Goal: Obtain resource: Download file/media

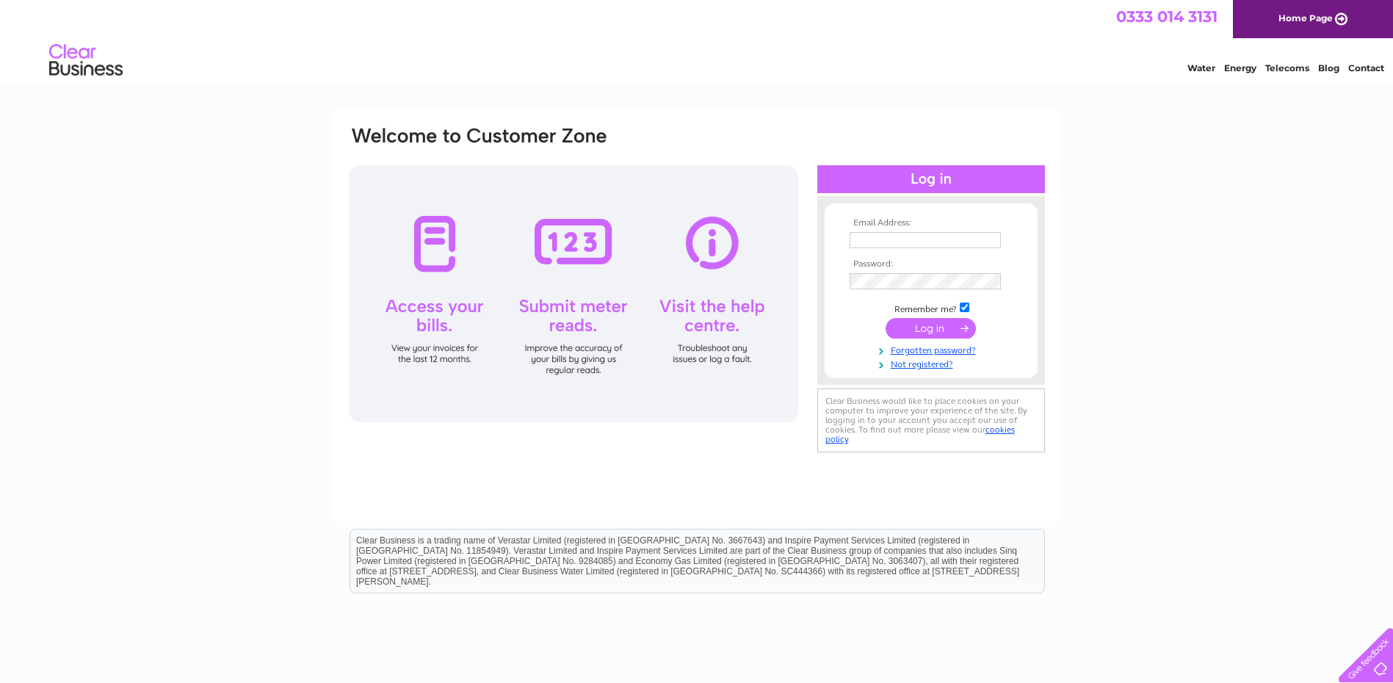
click at [891, 244] on input "text" at bounding box center [925, 240] width 151 height 16
type input "andrew.luke@rosemount.ac.uk"
click at [885, 319] on input "submit" at bounding box center [930, 329] width 90 height 21
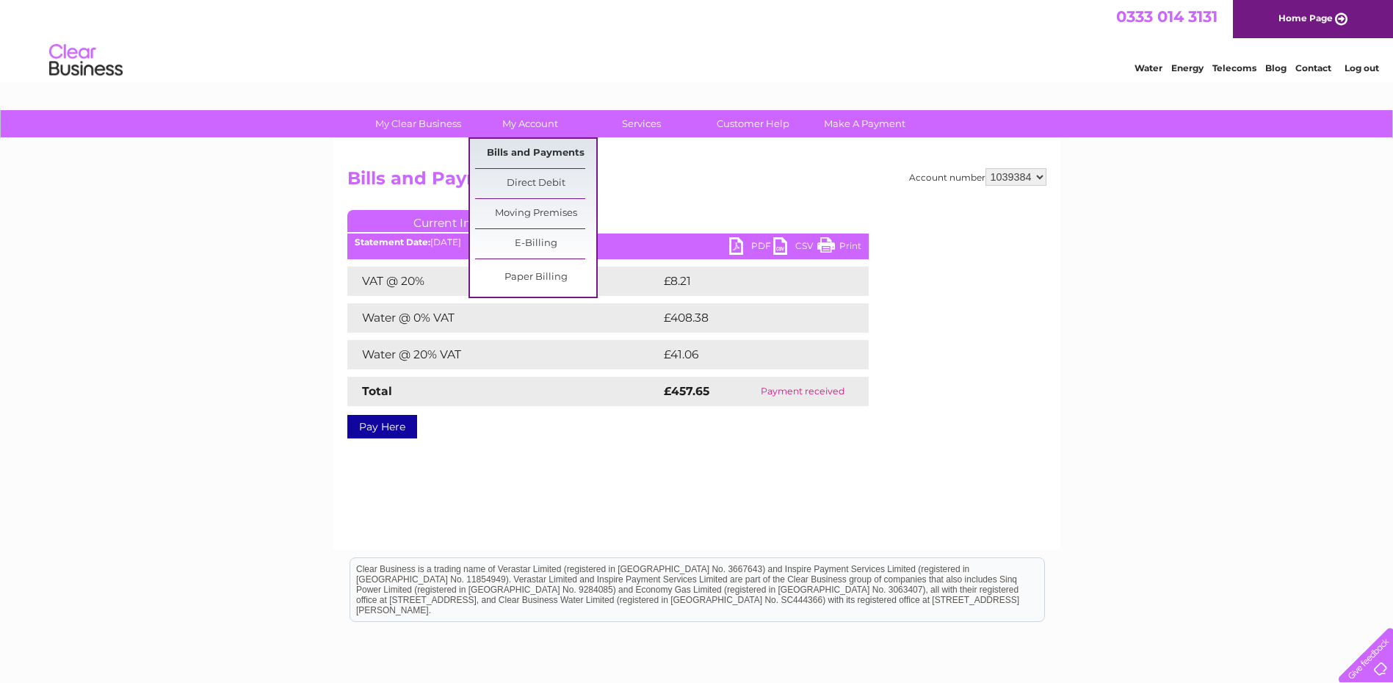
click at [548, 150] on link "Bills and Payments" at bounding box center [535, 153] width 121 height 29
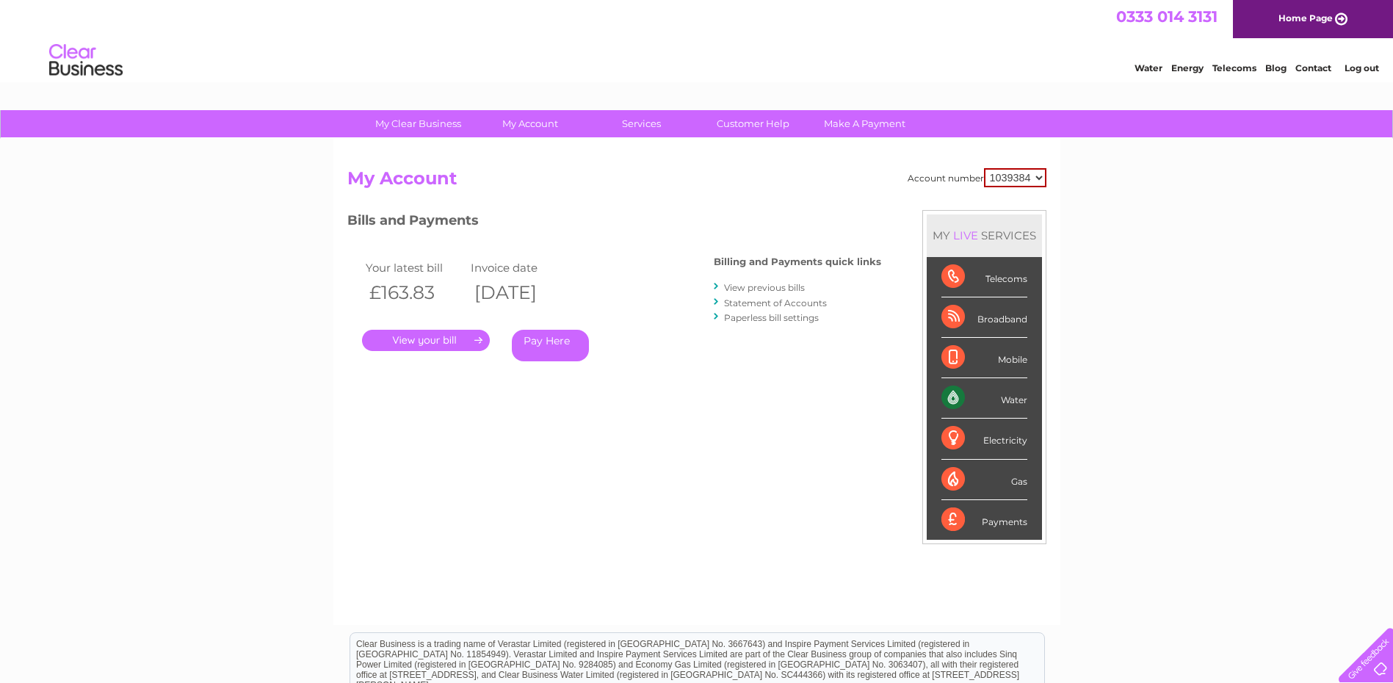
click at [758, 288] on link "View previous bills" at bounding box center [764, 287] width 81 height 11
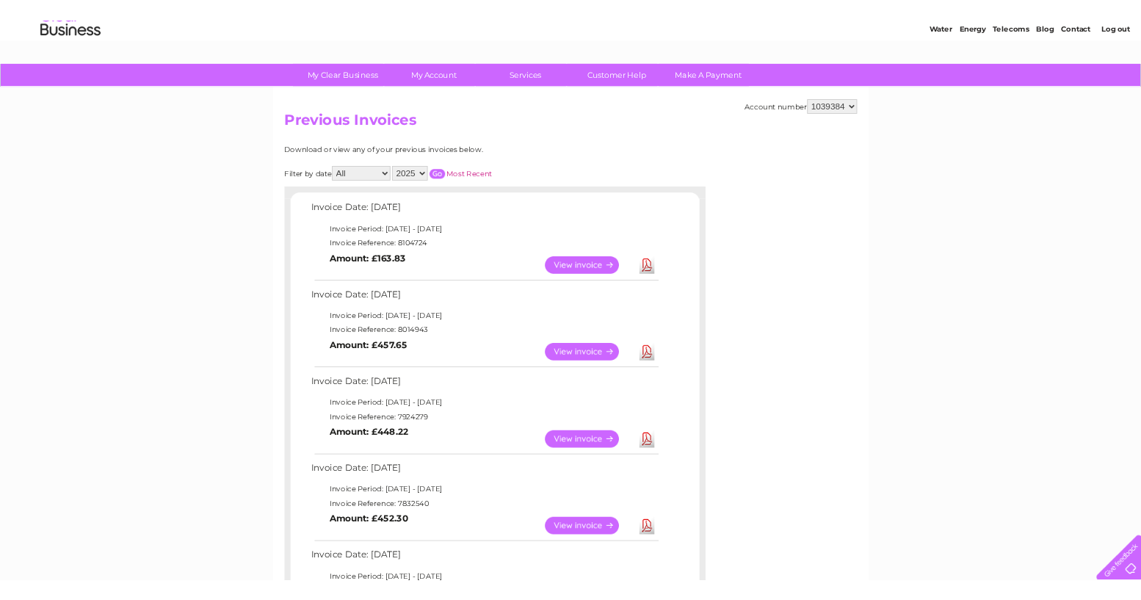
scroll to position [147, 0]
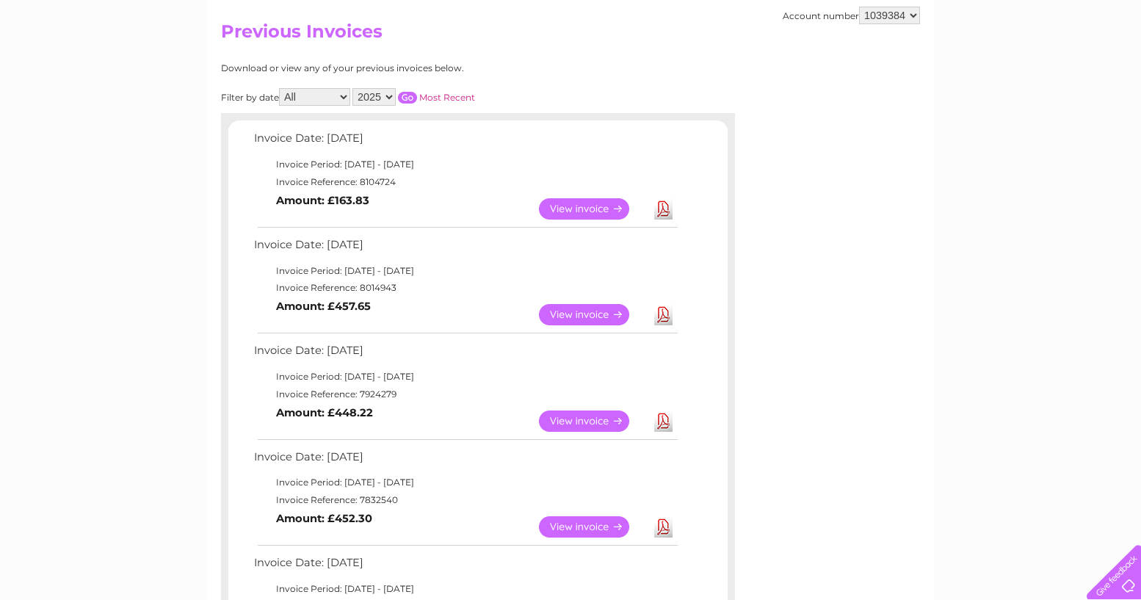
drag, startPoint x: 231, startPoint y: 180, endPoint x: 220, endPoint y: 184, distance: 12.3
click at [231, 181] on div "Invoice Date: [DATE] Invoice Period: [DATE] - [DATE] Invoice Reference: 8104724…" at bounding box center [477, 601] width 499 height 946
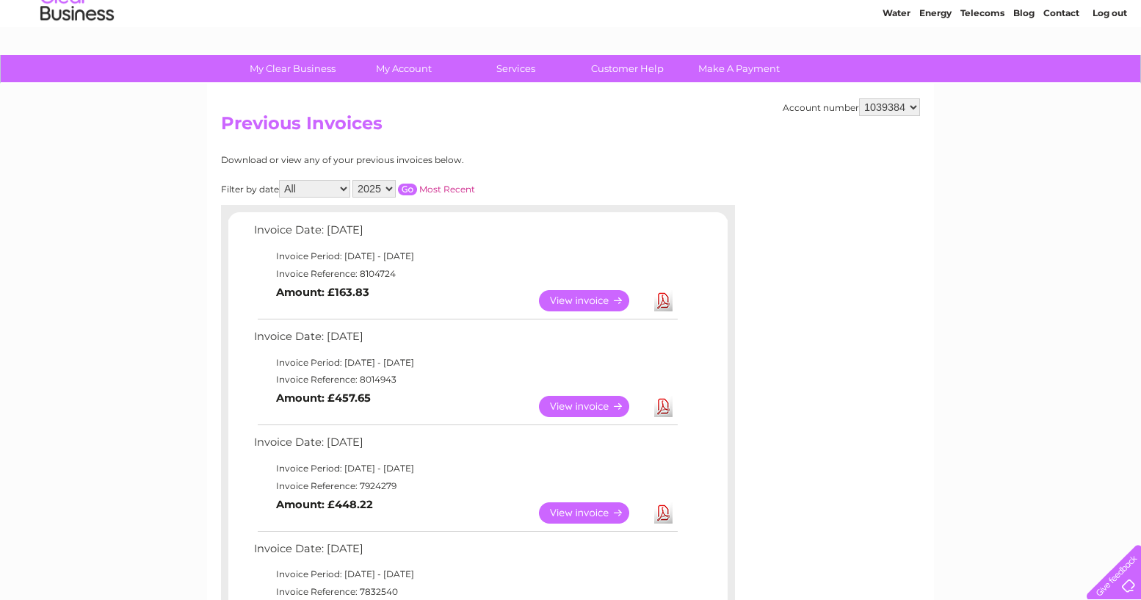
scroll to position [0, 0]
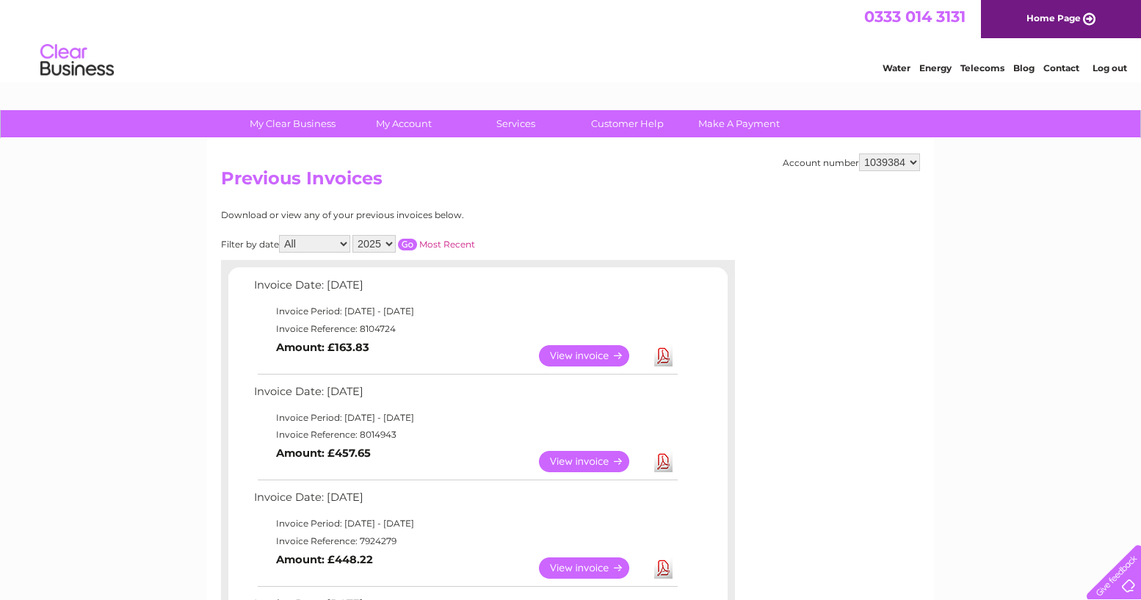
click at [665, 362] on link "Download" at bounding box center [663, 355] width 18 height 21
drag, startPoint x: 327, startPoint y: 284, endPoint x: 445, endPoint y: 284, distance: 118.2
click at [445, 284] on td "Invoice Date: [DATE]" at bounding box center [465, 288] width 430 height 27
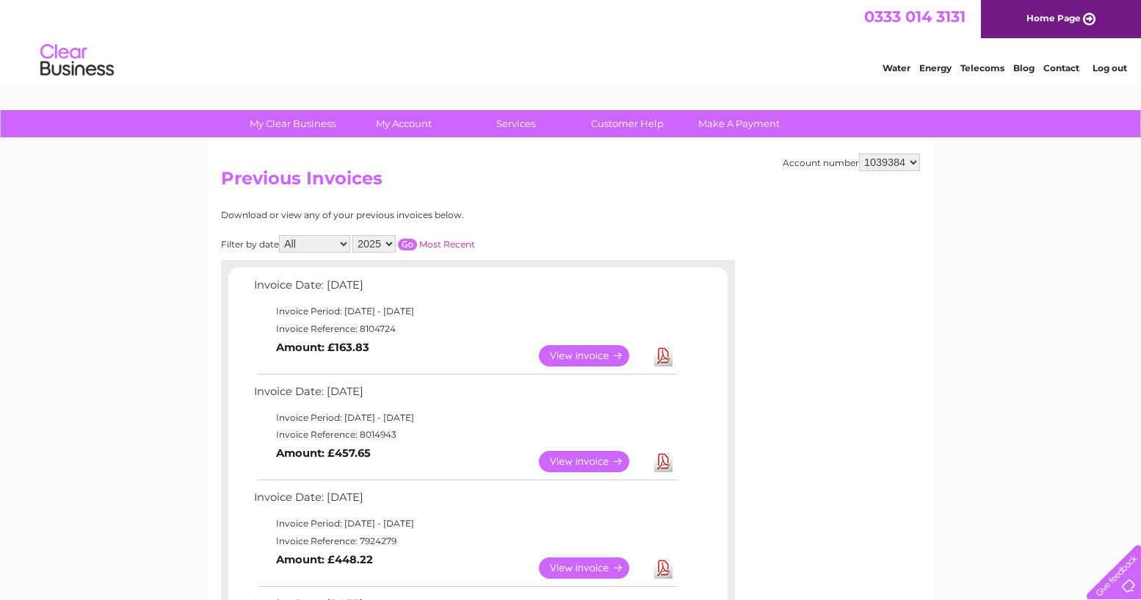
copy td "[DATE]"
click at [446, 407] on td "Invoice Date: [DATE]" at bounding box center [465, 395] width 430 height 27
click at [663, 466] on link "Download" at bounding box center [663, 461] width 18 height 21
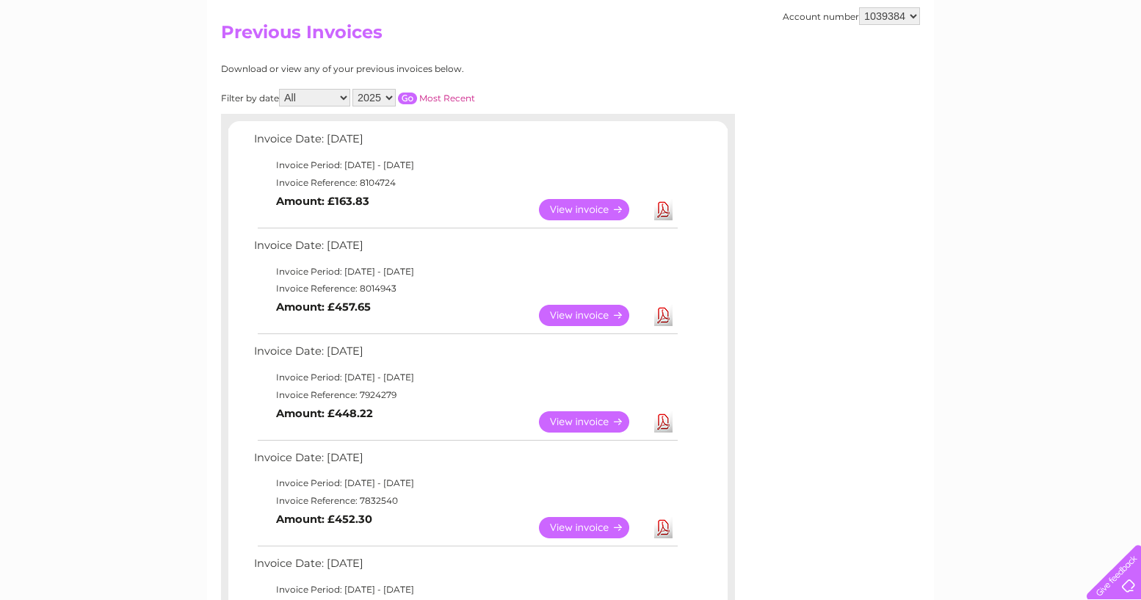
scroll to position [147, 0]
click at [669, 421] on link "Download" at bounding box center [663, 420] width 18 height 21
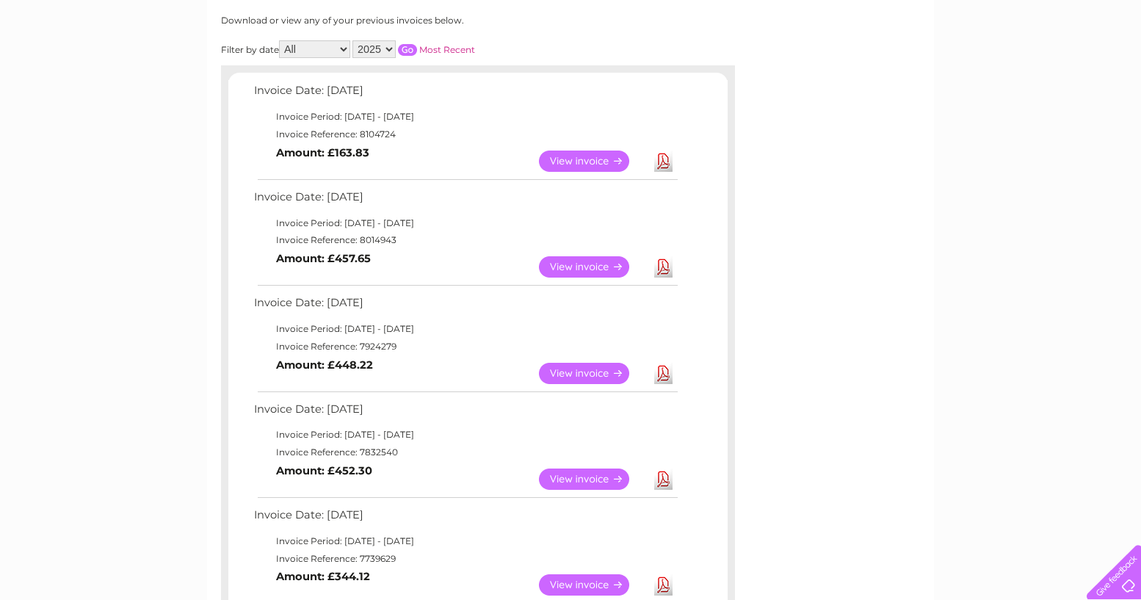
scroll to position [220, 0]
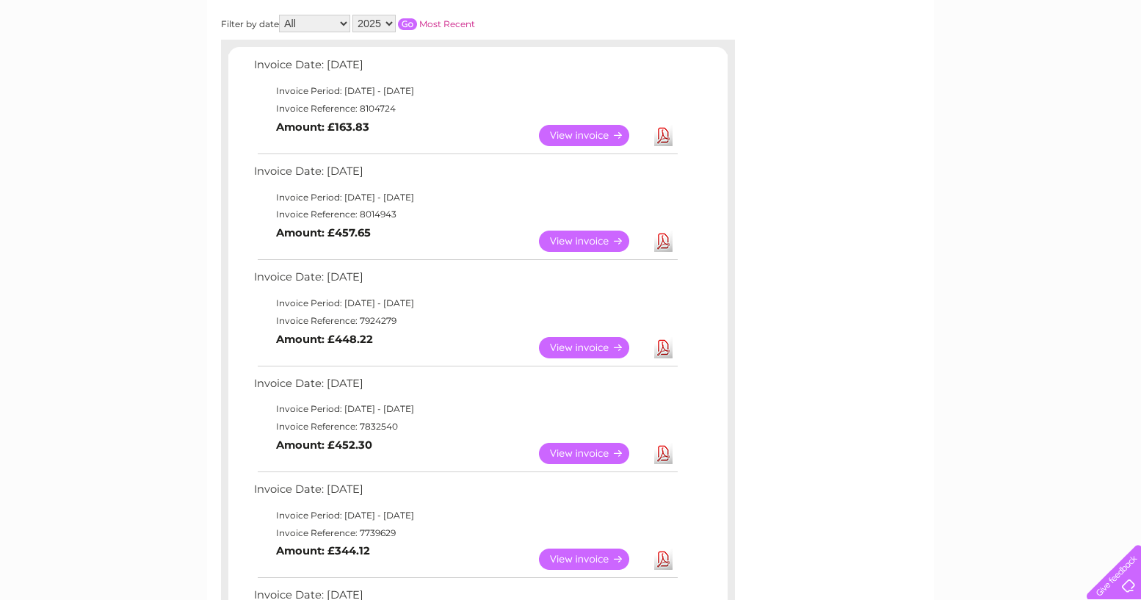
click at [658, 446] on link "Download" at bounding box center [663, 453] width 18 height 21
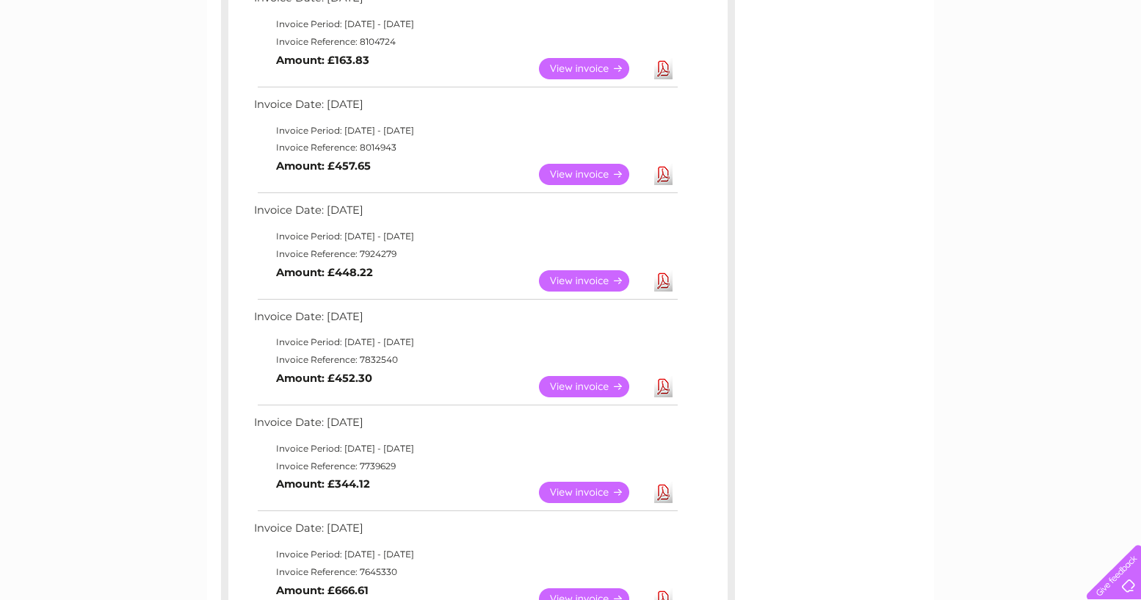
scroll to position [367, 0]
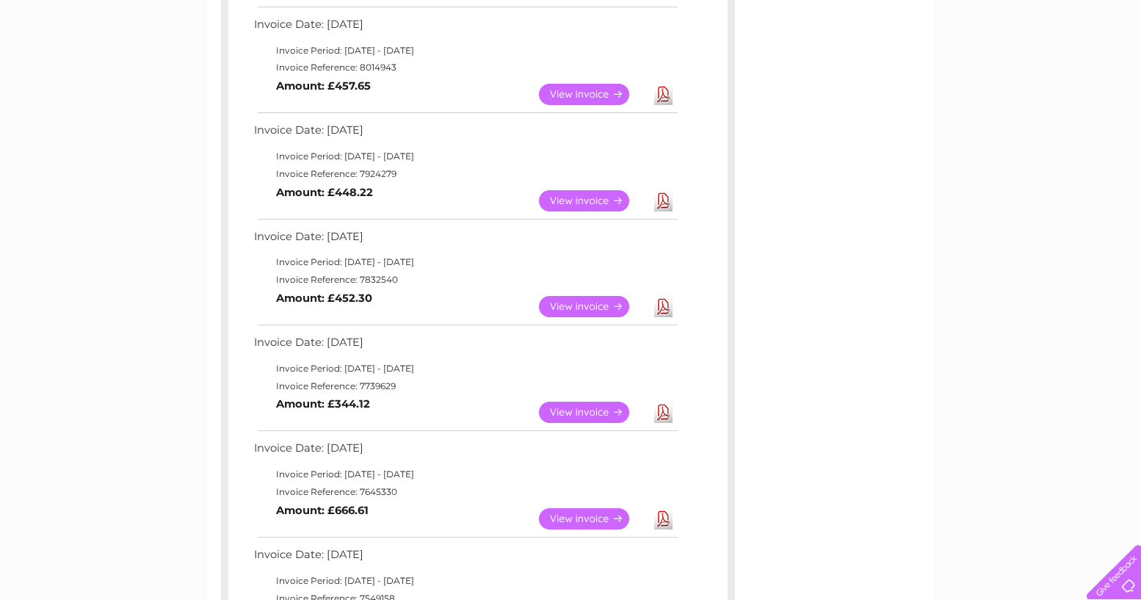
click at [662, 412] on link "Download" at bounding box center [663, 412] width 18 height 21
click at [663, 513] on link "Download" at bounding box center [663, 518] width 18 height 21
click at [824, 399] on div "Account number 1039384 Previous Invoices Download or view any of your previous …" at bounding box center [570, 351] width 727 height 1159
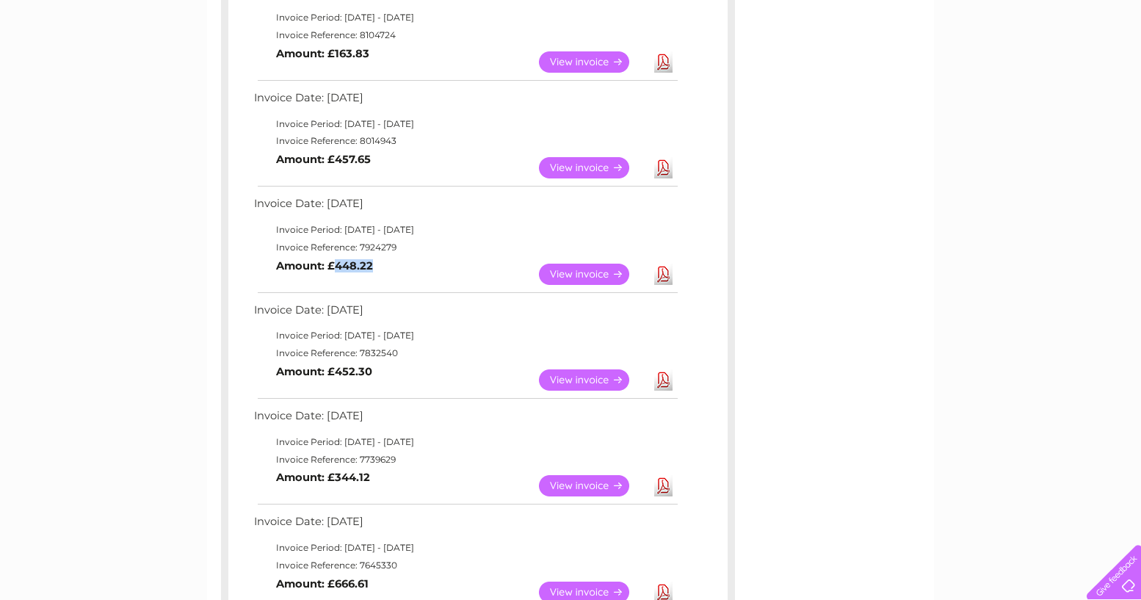
drag, startPoint x: 337, startPoint y: 267, endPoint x: 379, endPoint y: 271, distance: 42.1
click at [379, 271] on td "View Download Amount: £448.22" at bounding box center [465, 274] width 430 height 36
copy b "448.22"
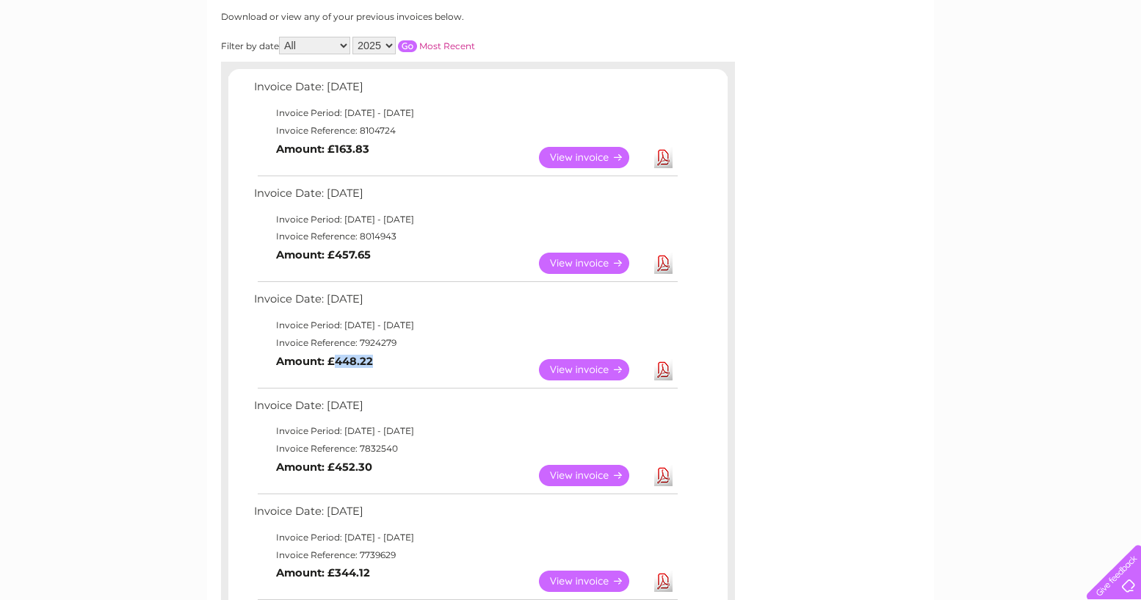
scroll to position [0, 0]
